Goal: Task Accomplishment & Management: Complete application form

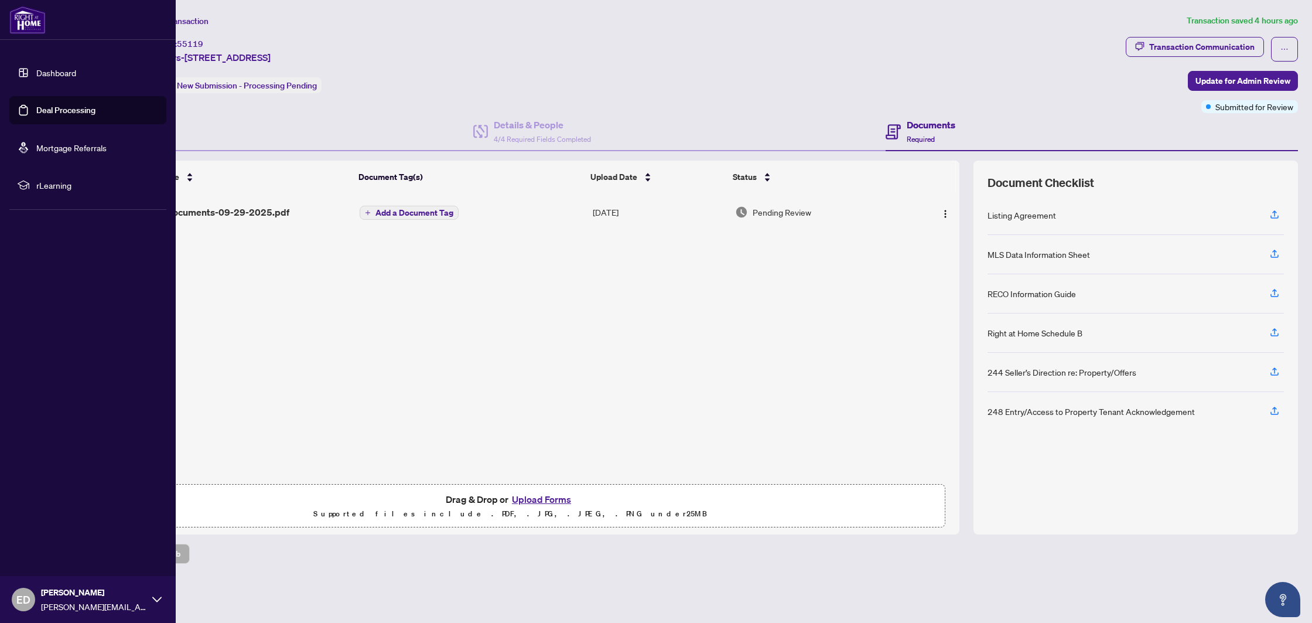
click at [36, 108] on link "Deal Processing" at bounding box center [65, 110] width 59 height 11
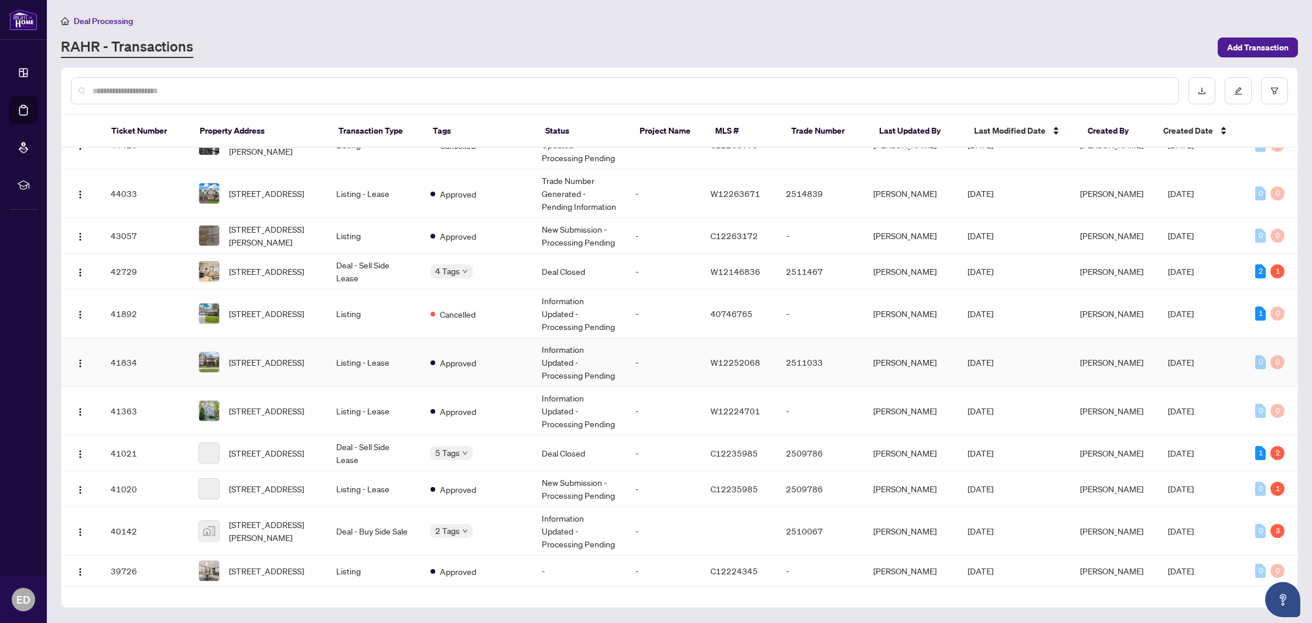
scroll to position [656, 0]
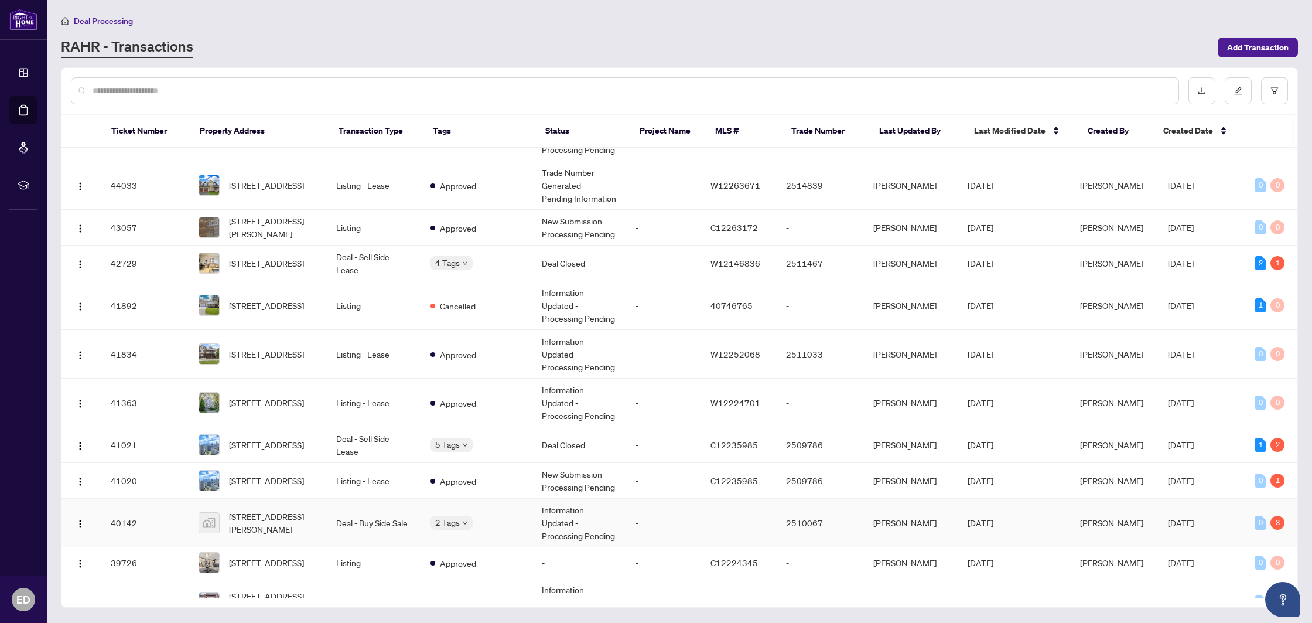
click at [519, 518] on div "2 Tags" at bounding box center [476, 521] width 93 height 13
click at [602, 511] on td "Information Updated - Processing Pending" at bounding box center [579, 522] width 94 height 49
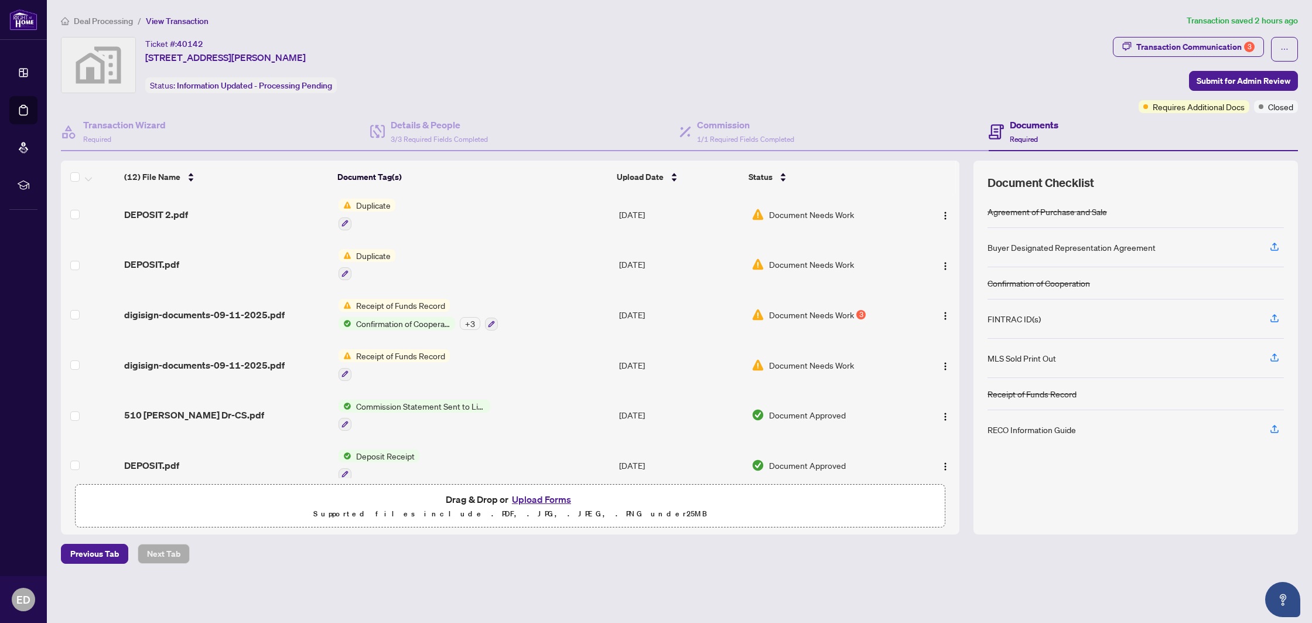
scroll to position [57, 0]
click at [255, 358] on span "digisign-documents-09-11-2025.pdf" at bounding box center [204, 362] width 160 height 14
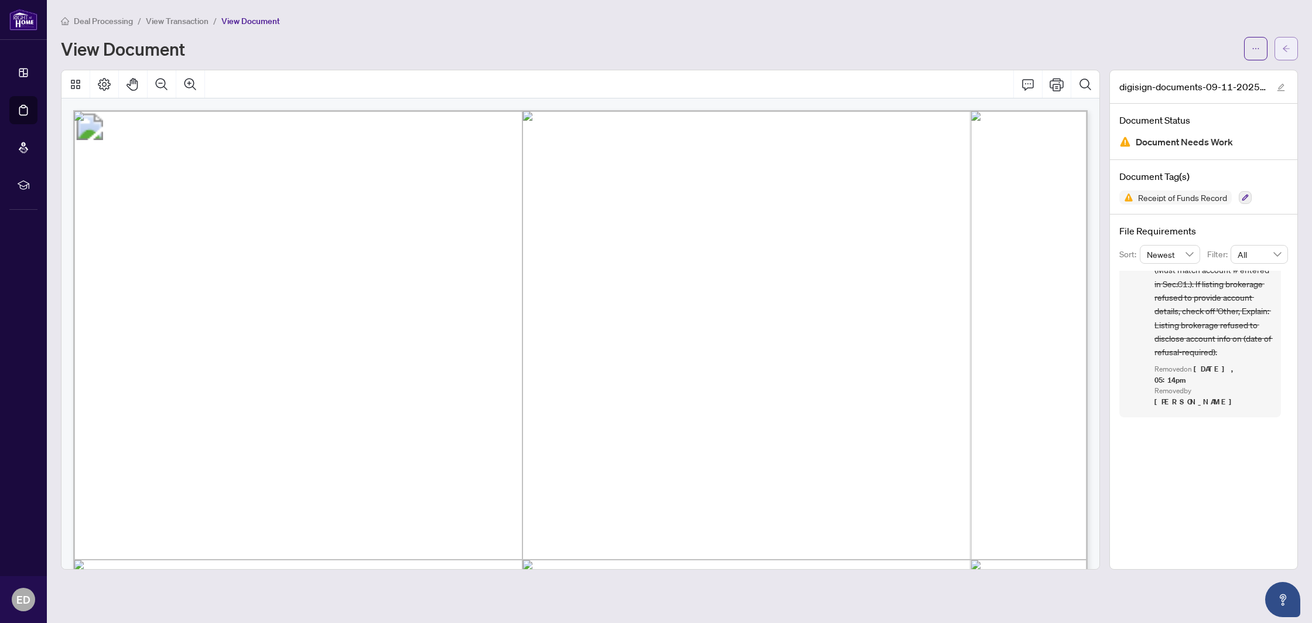
click at [1287, 56] on span "button" at bounding box center [1286, 48] width 8 height 19
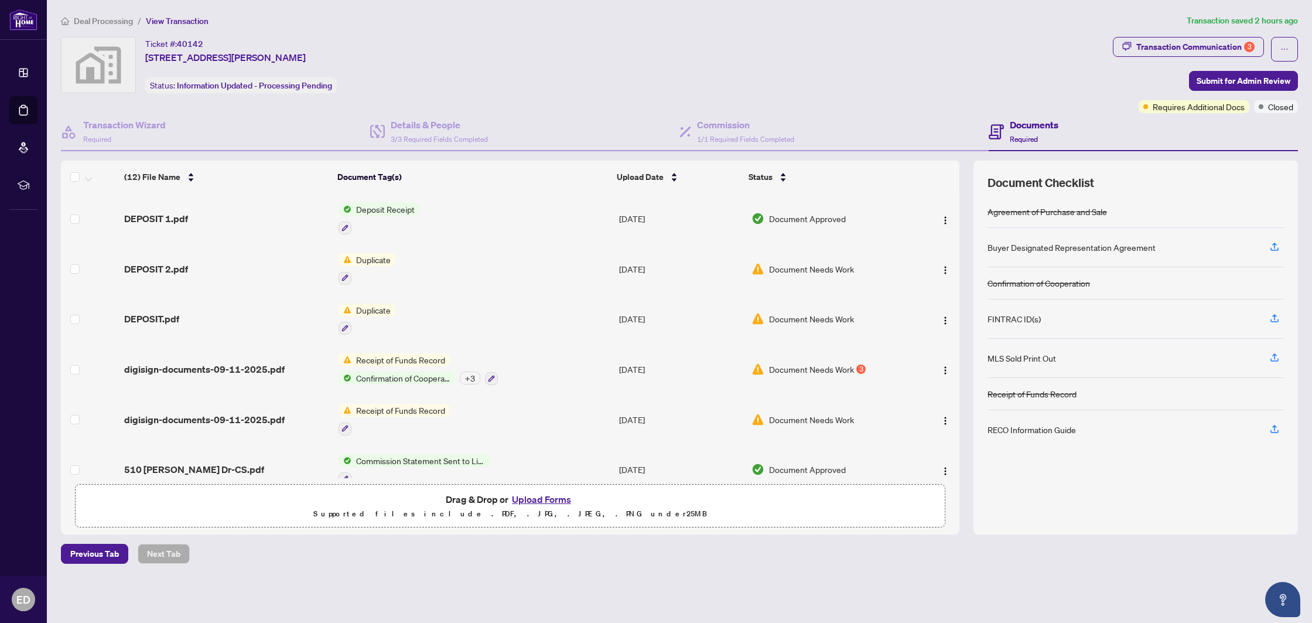
click at [362, 353] on span "Receipt of Funds Record" at bounding box center [400, 359] width 98 height 13
click at [795, 363] on span "Document Needs Work" at bounding box center [811, 368] width 85 height 13
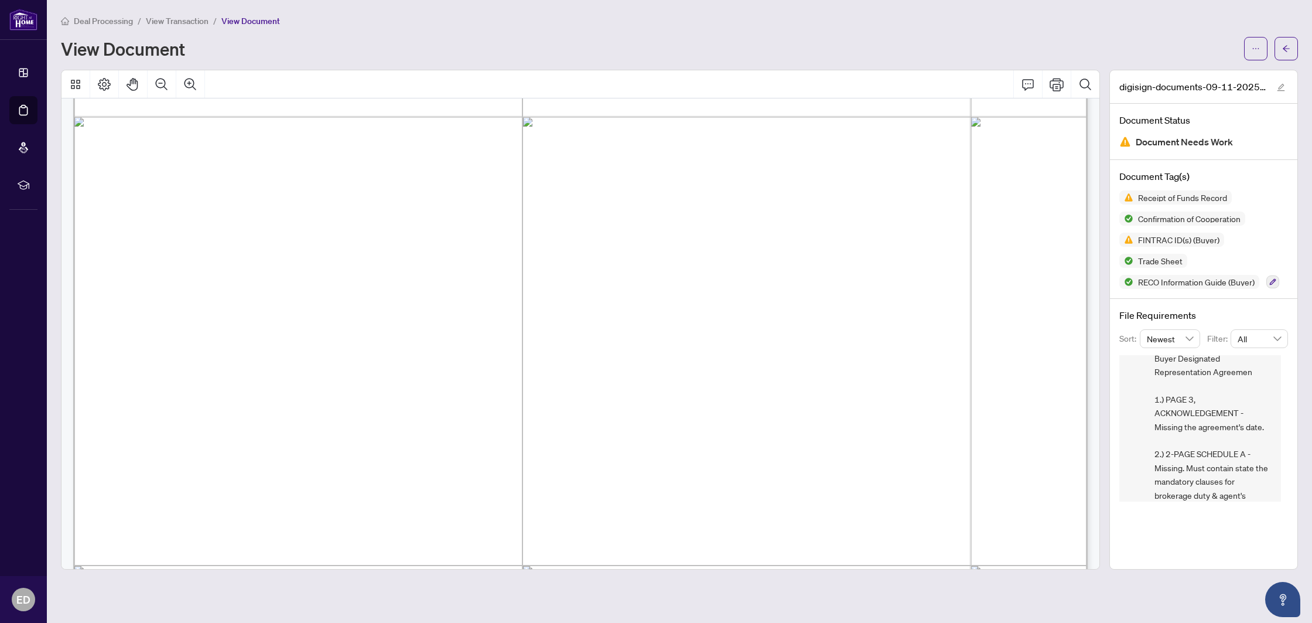
scroll to position [51392, 0]
click at [1262, 50] on button "button" at bounding box center [1255, 48] width 23 height 23
click at [1215, 69] on span "Download" at bounding box center [1213, 73] width 89 height 13
click at [1186, 429] on span "COMPLIANCE - Individual Fintrac Identification - BUYER(S) - [PERSON_NAME] 1.) S…" at bounding box center [1212, 434] width 117 height 82
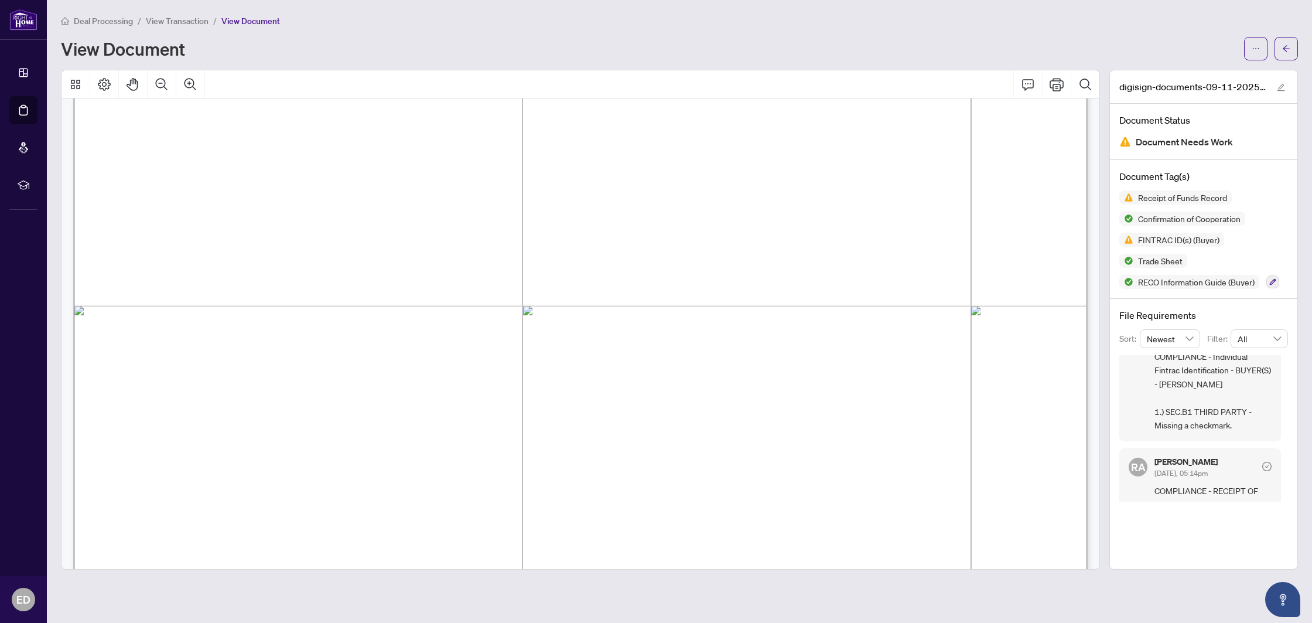
scroll to position [271, 0]
click at [206, 167] on span "Agreement." at bounding box center [173, 171] width 65 height 17
click at [1292, 49] on button "button" at bounding box center [1285, 48] width 23 height 23
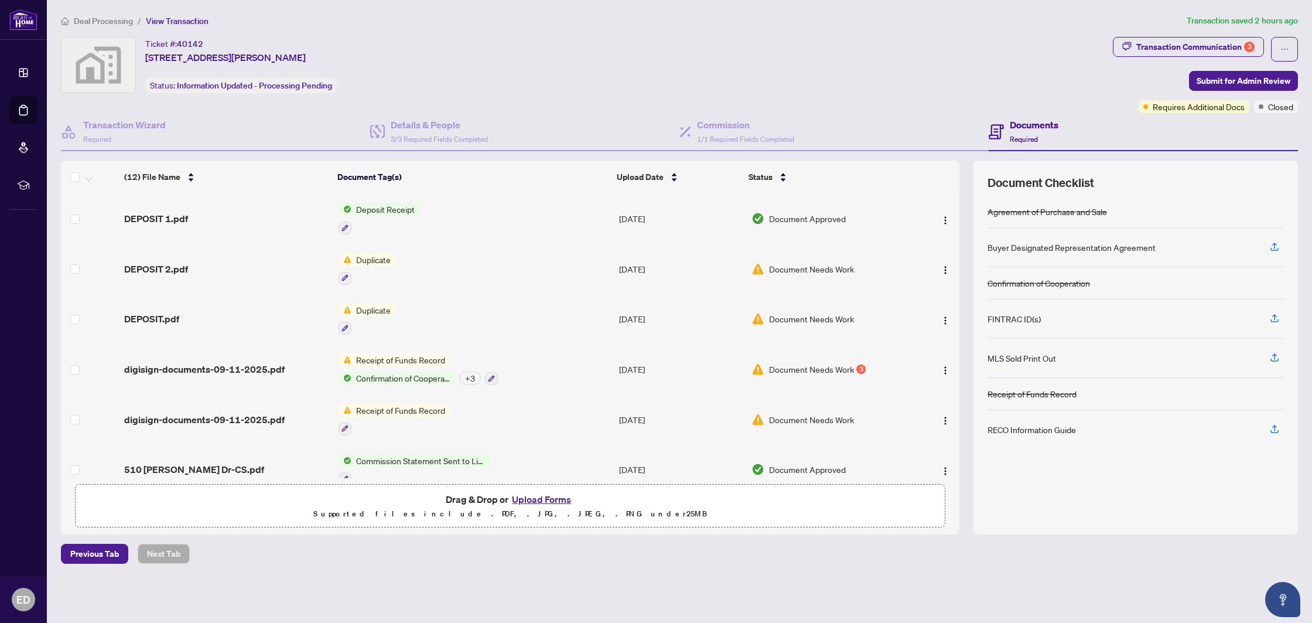
click at [541, 504] on button "Upload Forms" at bounding box center [541, 498] width 66 height 15
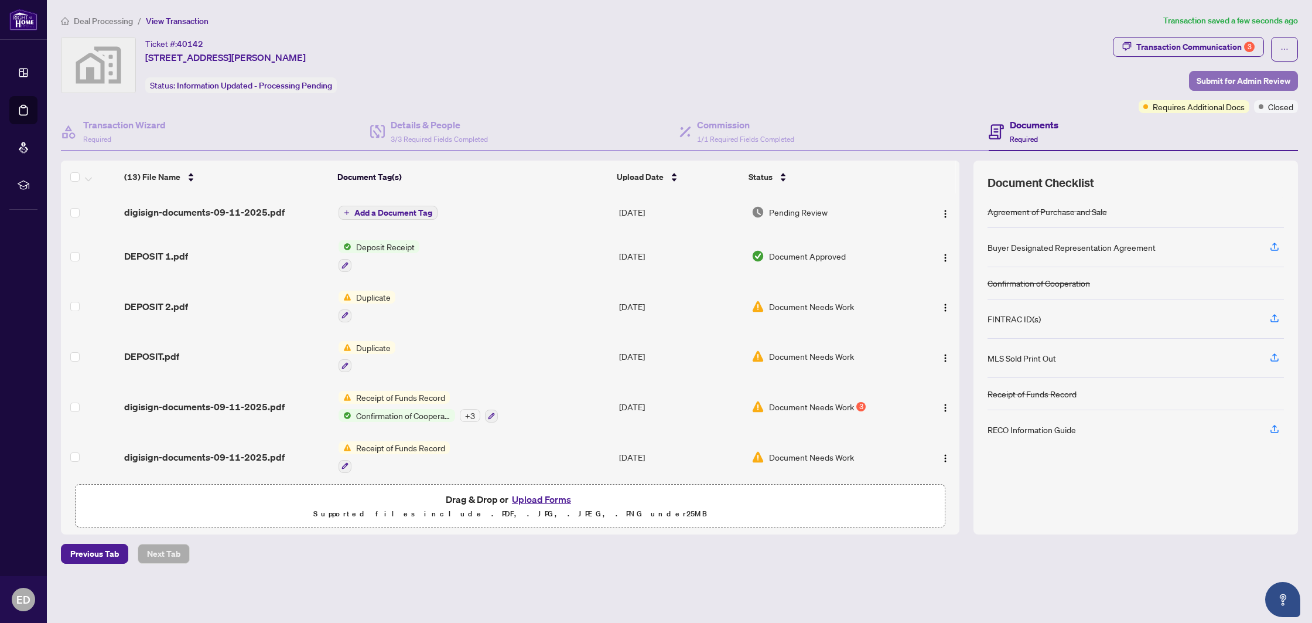
click at [1278, 84] on span "Submit for Admin Review" at bounding box center [1243, 80] width 94 height 19
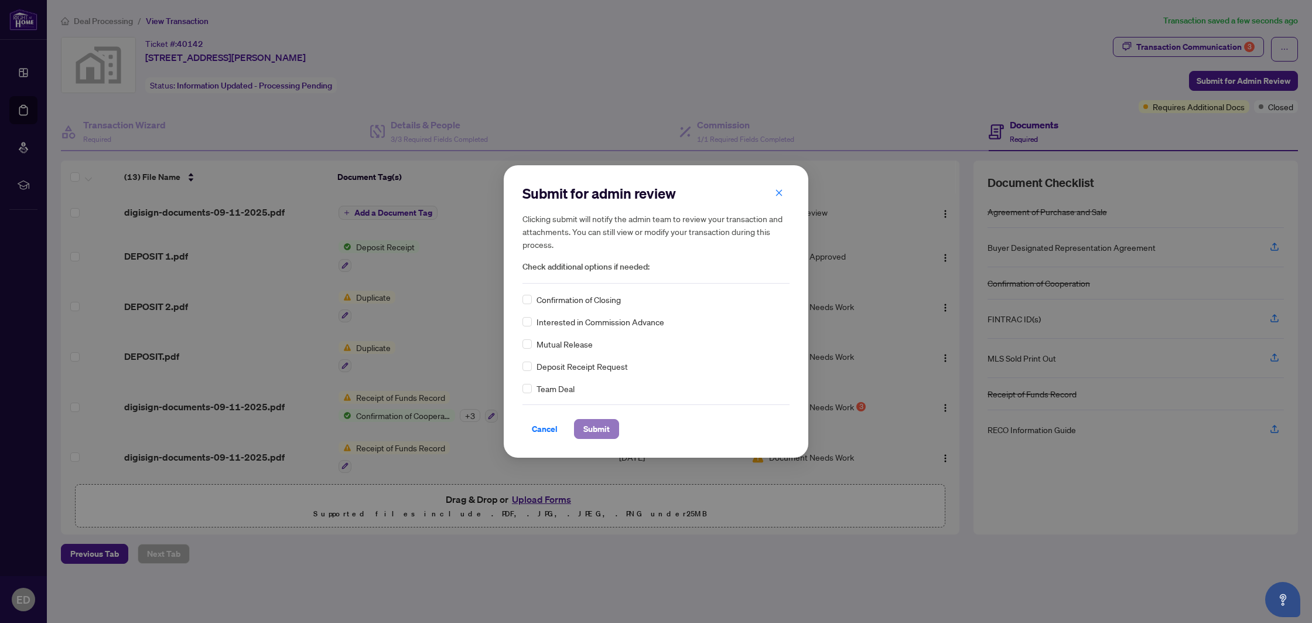
click at [594, 433] on span "Submit" at bounding box center [596, 428] width 26 height 19
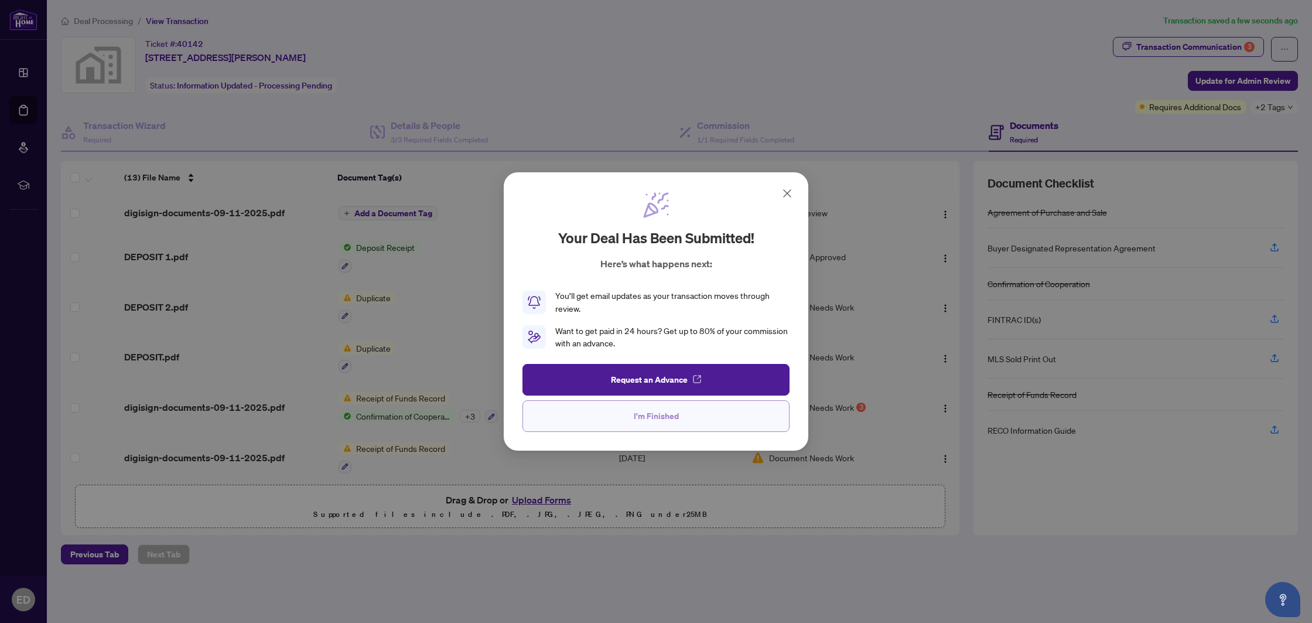
click at [640, 412] on span "I'm Finished" at bounding box center [656, 415] width 45 height 19
